Goal: Transaction & Acquisition: Purchase product/service

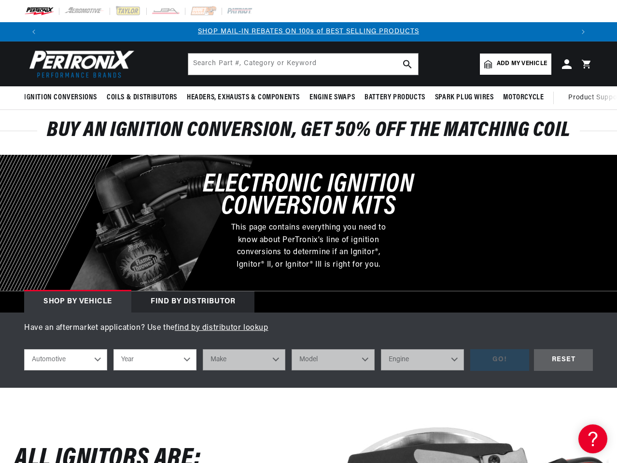
scroll to position [0, 1060]
click at [309, 232] on p "This page contains everything you need to know about PerTronix's line of igniti…" at bounding box center [309, 246] width 170 height 49
click at [34, 32] on icon "Translation missing: en.sections.announcements.previous_announcement" at bounding box center [33, 31] width 3 height 5
click at [0, 32] on slideshow-component "BUY AN IGNITION CONVERSION, GET 50% OFF THE MATCHING COIL SHOP MAIL-IN REBATES …" at bounding box center [308, 31] width 617 height 19
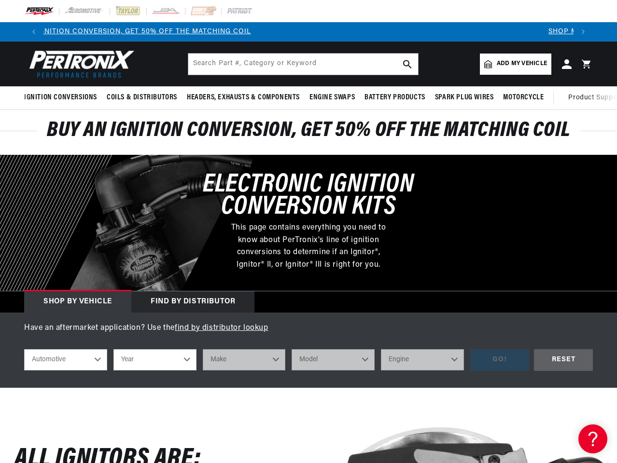
click at [22, 32] on slideshow-component "BUY AN IGNITION CONVERSION, GET 50% OFF THE MATCHING COIL SHOP MAIL-IN REBATES …" at bounding box center [308, 31] width 617 height 19
click at [583, 32] on icon "Translation missing: en.sections.announcements.next_announcement" at bounding box center [583, 31] width 3 height 5
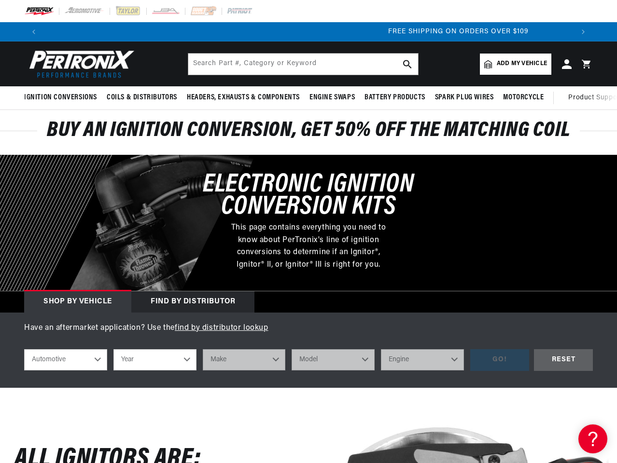
click at [62, 98] on span "Ignition Conversions" at bounding box center [60, 98] width 73 height 10
click at [141, 98] on span "Coils & Distributors" at bounding box center [142, 98] width 70 height 10
click at [242, 98] on span "Headers, Exhausts & Components" at bounding box center [243, 98] width 113 height 10
